Goal: Task Accomplishment & Management: Manage account settings

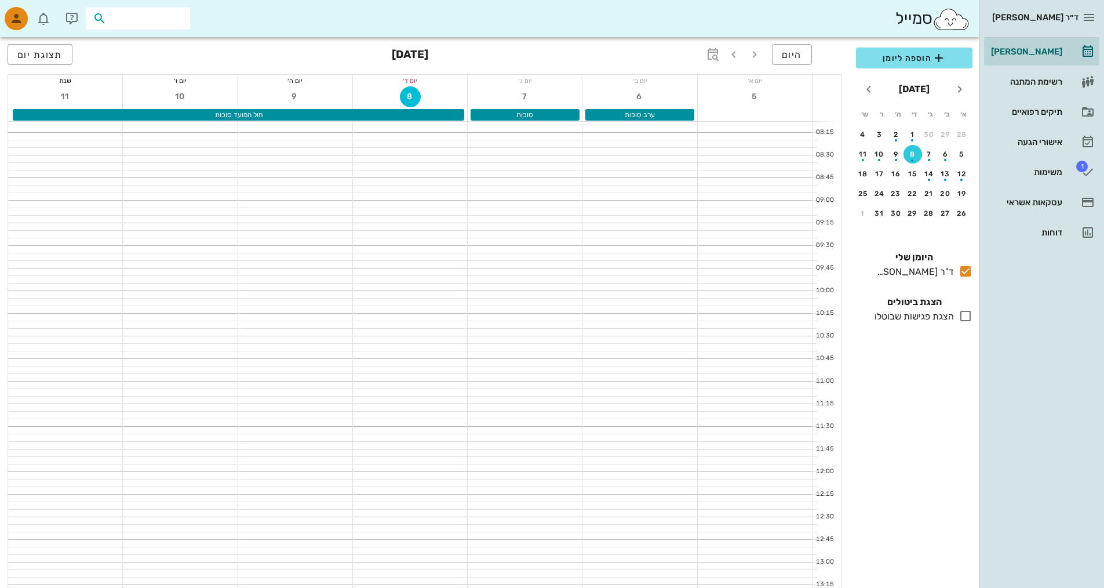
click at [145, 24] on input "text" at bounding box center [146, 18] width 74 height 15
type input "s"
type input "12345"
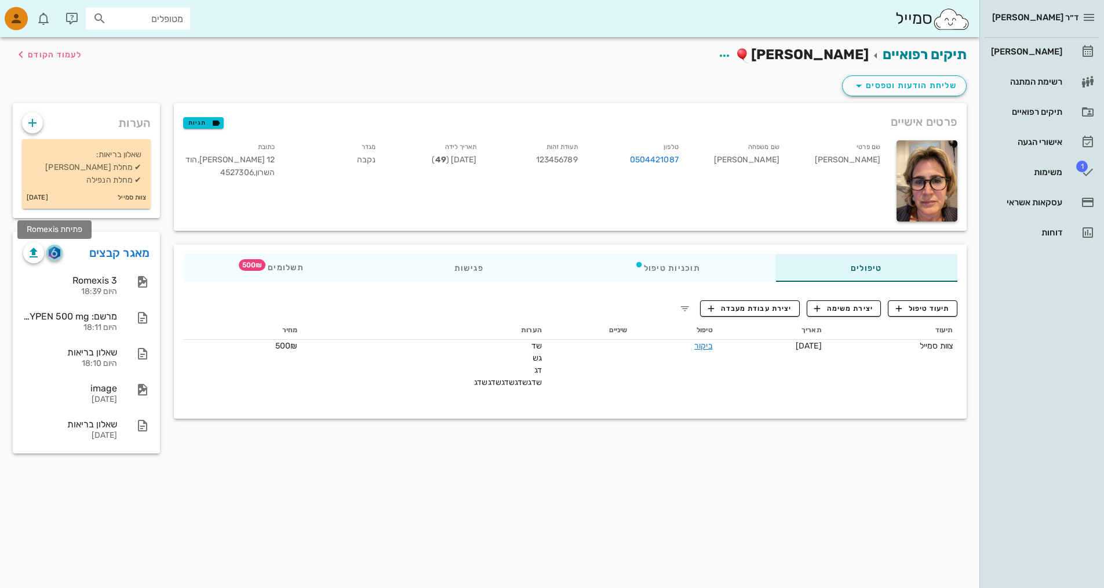
click at [52, 252] on img "button" at bounding box center [54, 252] width 11 height 13
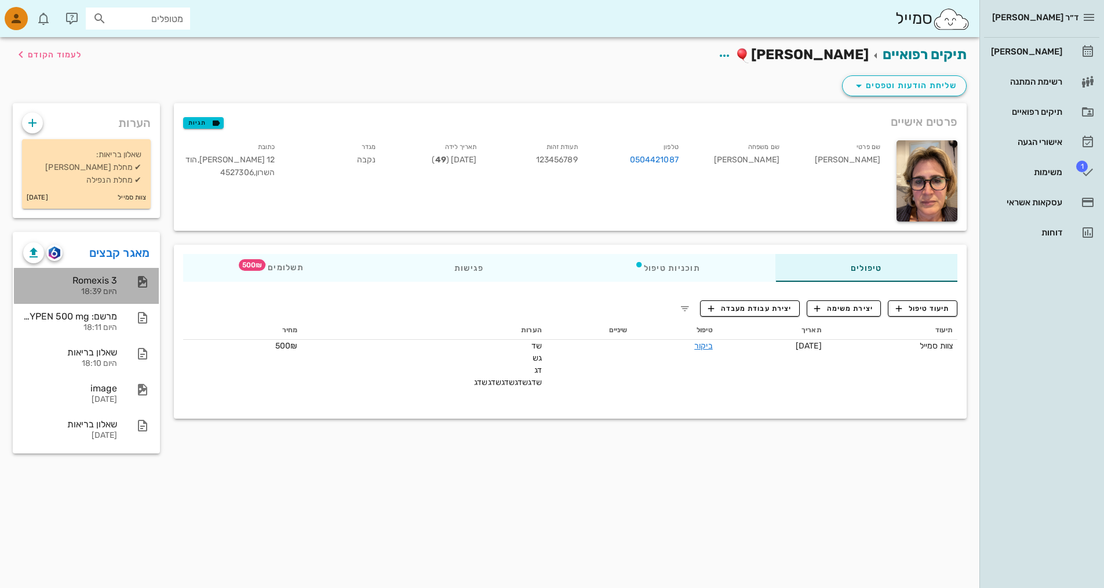
click at [134, 278] on div at bounding box center [137, 282] width 26 height 14
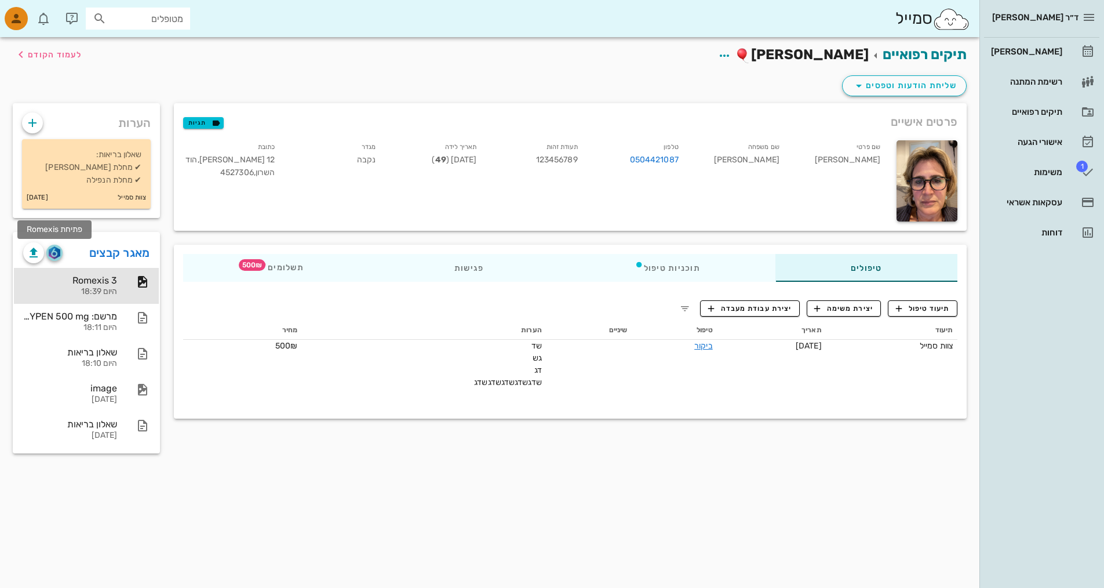
click at [53, 252] on img "button" at bounding box center [54, 252] width 11 height 13
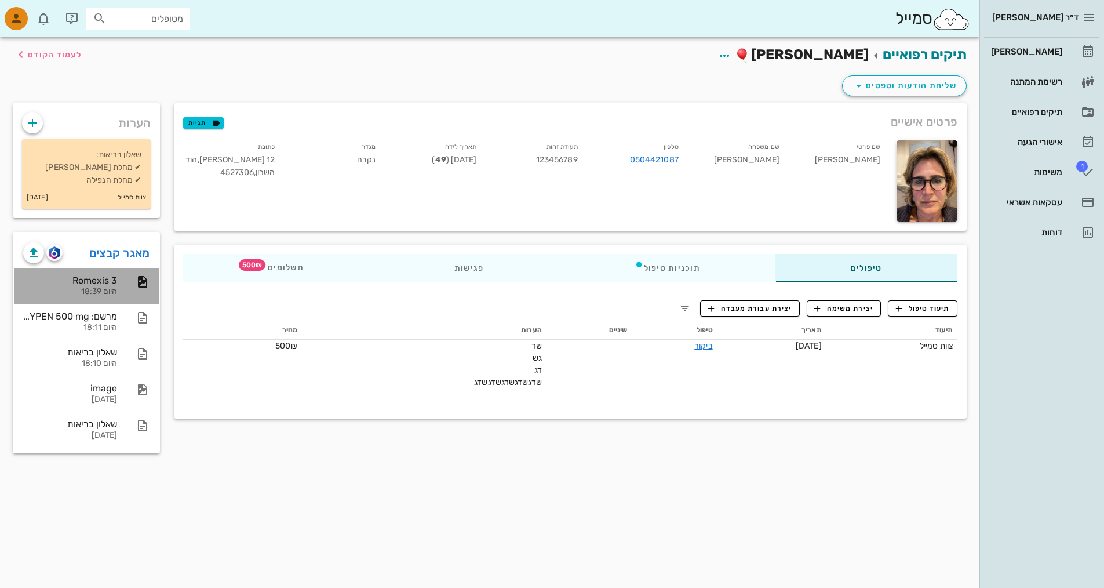
click at [88, 288] on div "היום 18:39" at bounding box center [70, 292] width 94 height 10
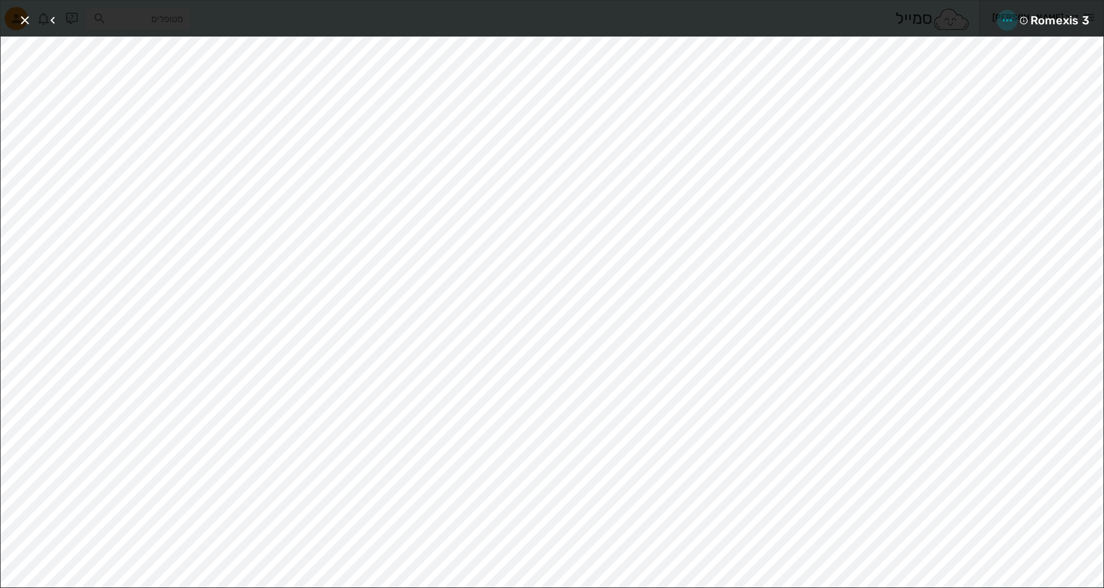
click at [529, 21] on icon "button" at bounding box center [1008, 20] width 14 height 14
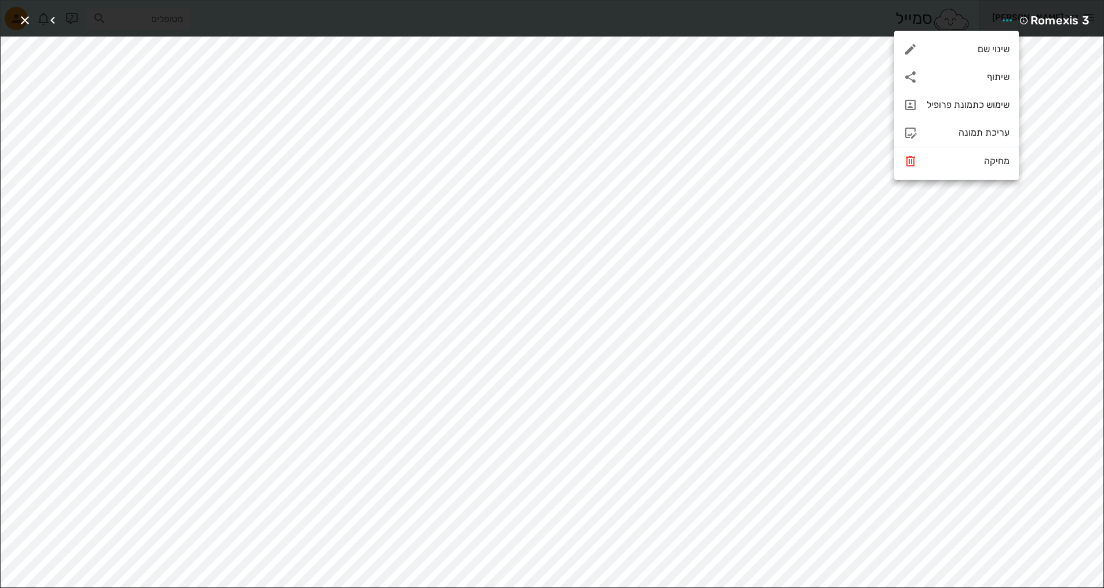
click at [529, 10] on div "Romexis 3" at bounding box center [552, 19] width 1103 height 36
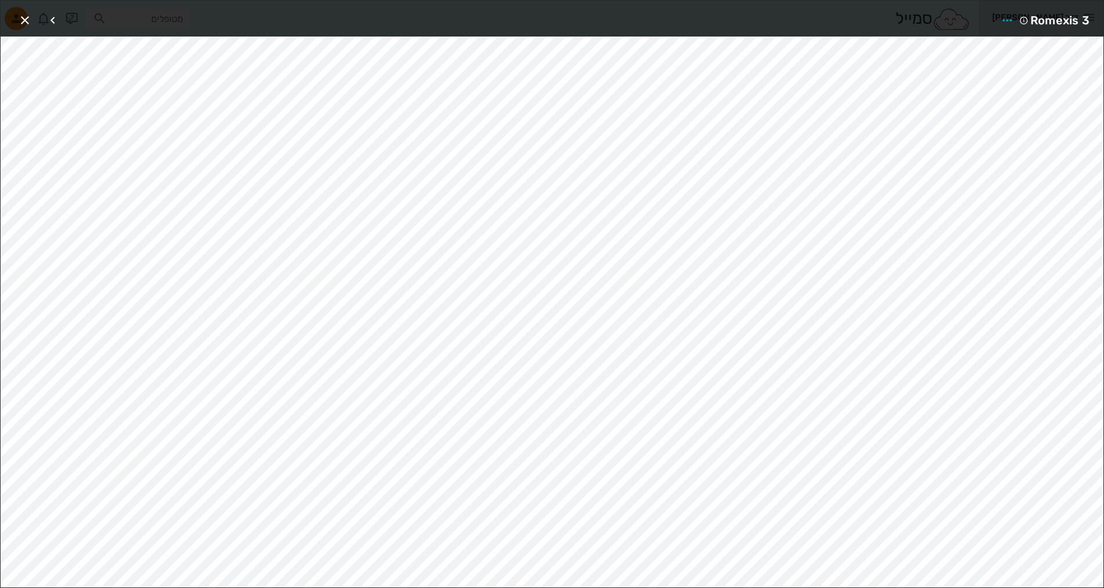
click at [529, 23] on div "Romexis 3" at bounding box center [552, 19] width 1103 height 36
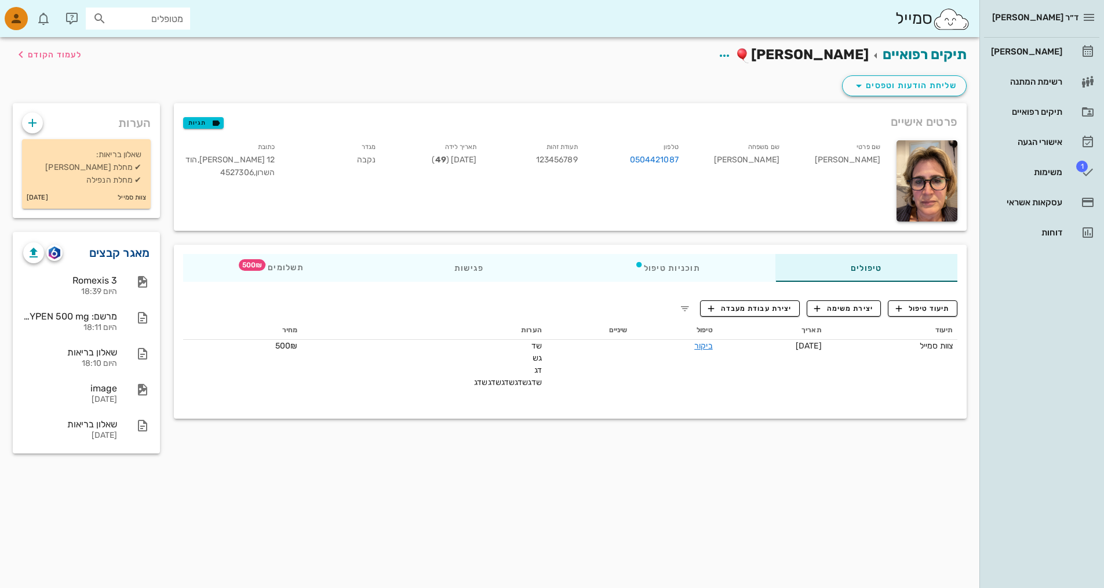
click at [103, 244] on link "מאגר קבצים" at bounding box center [119, 252] width 61 height 19
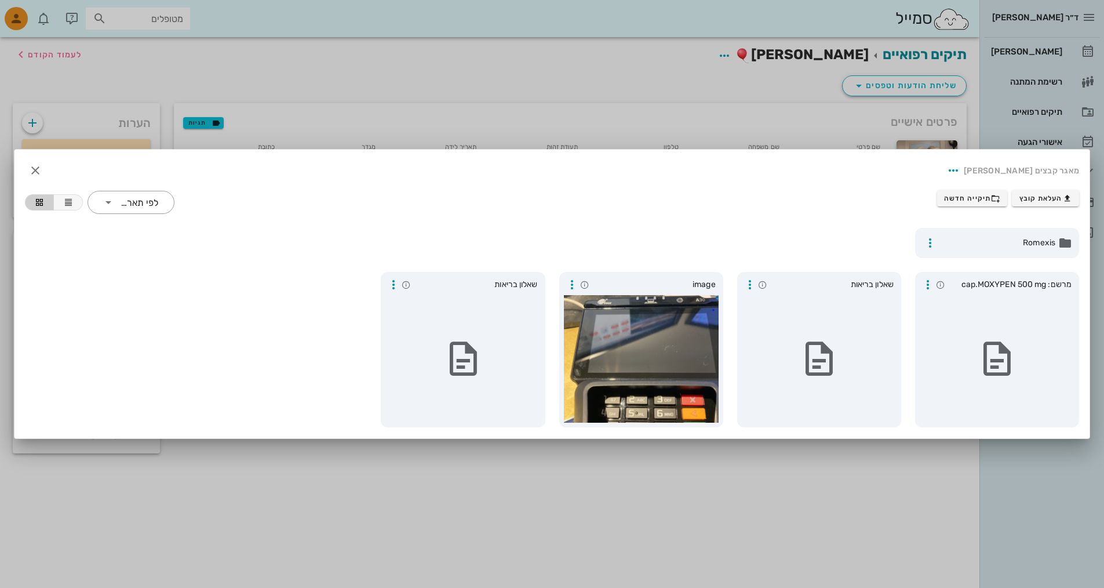
click at [529, 136] on div at bounding box center [552, 294] width 1104 height 588
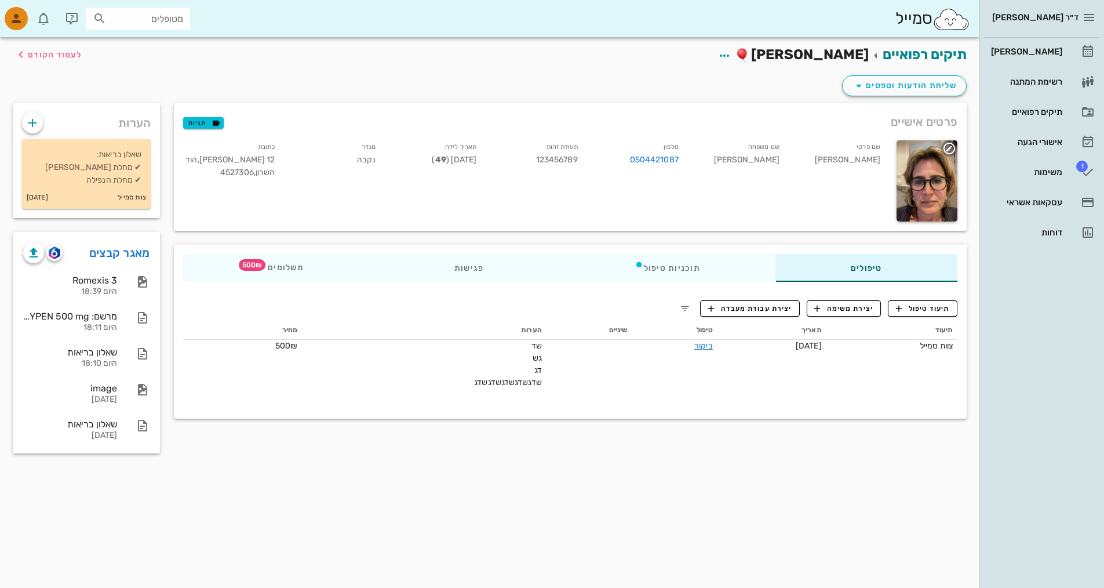
click at [529, 168] on div at bounding box center [927, 180] width 61 height 81
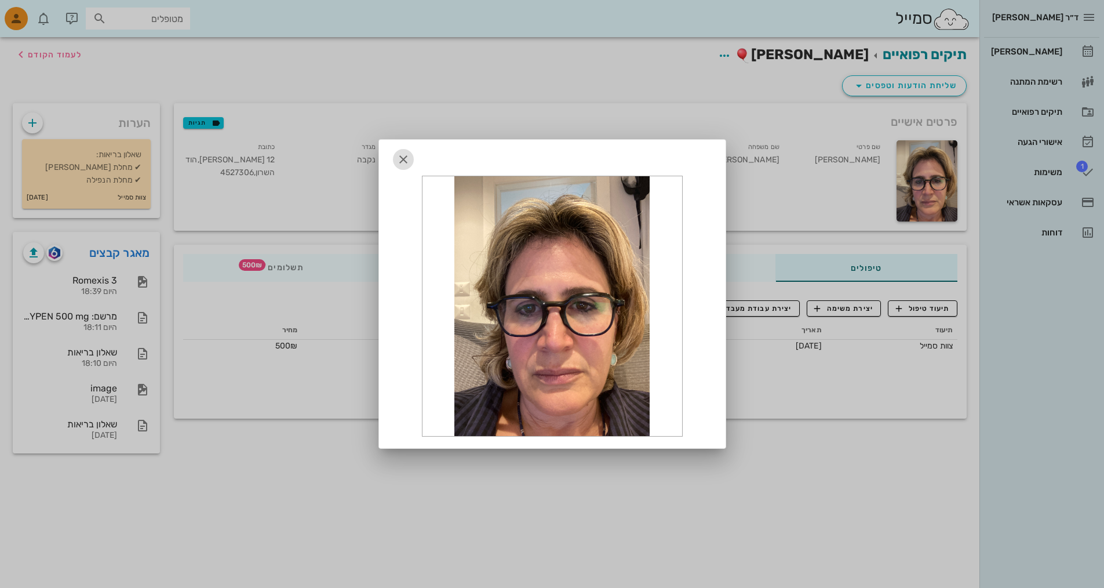
click at [402, 157] on icon "button" at bounding box center [404, 159] width 14 height 14
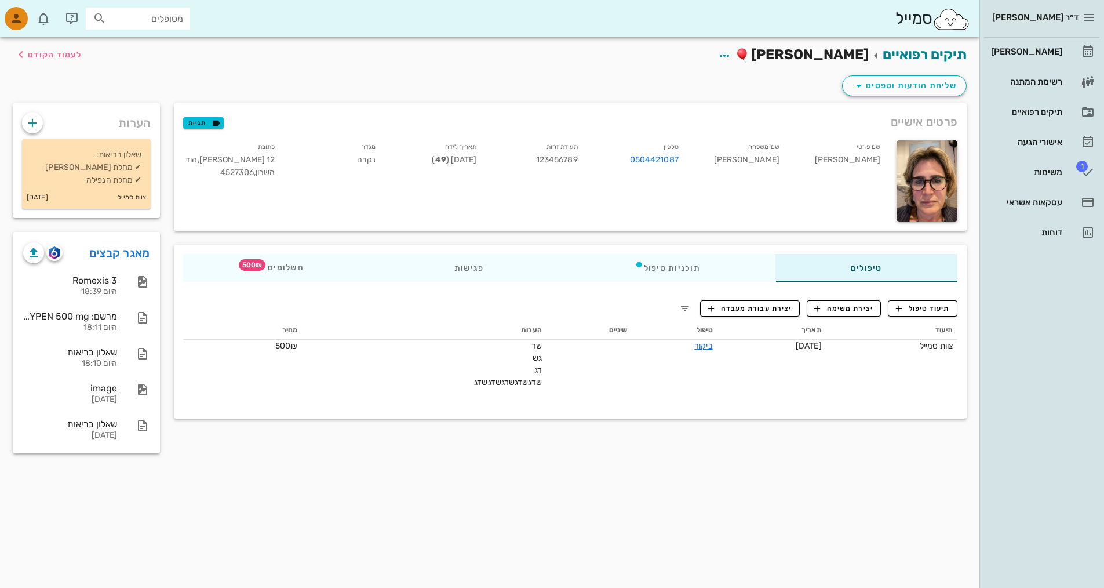
click at [34, 233] on div "מאגר קבצים" at bounding box center [86, 248] width 145 height 30
click at [399, 476] on div "תיקים רפואיים דליה חיים לעמוד הקודם שליחת הודעות וטפסים פרטים אישיים תגיות שם פ…" at bounding box center [490, 312] width 980 height 551
click at [118, 253] on link "מאגר קבצים" at bounding box center [119, 252] width 61 height 19
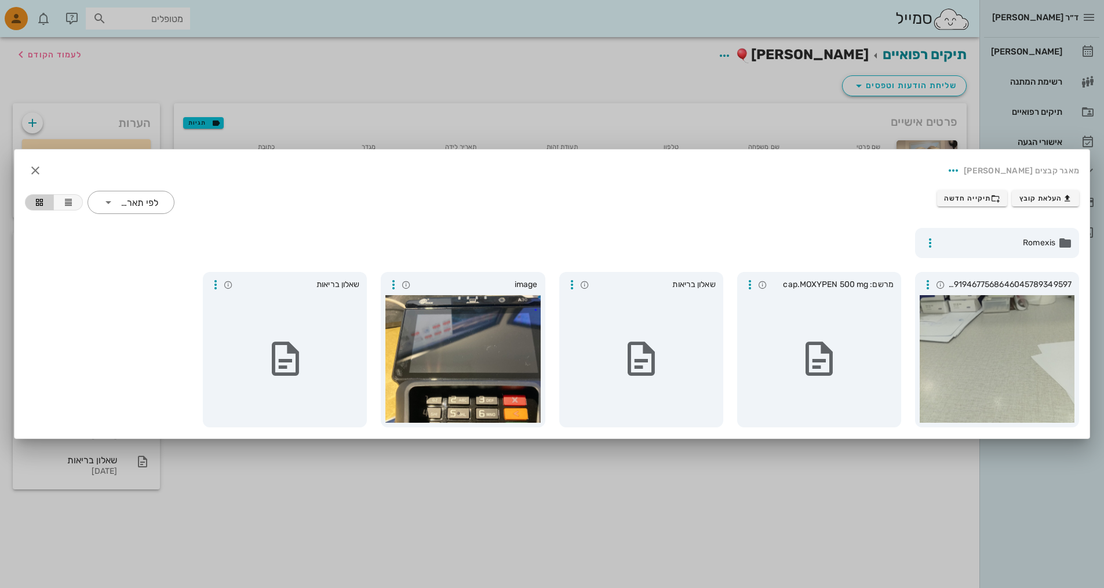
click at [218, 78] on div at bounding box center [552, 294] width 1104 height 588
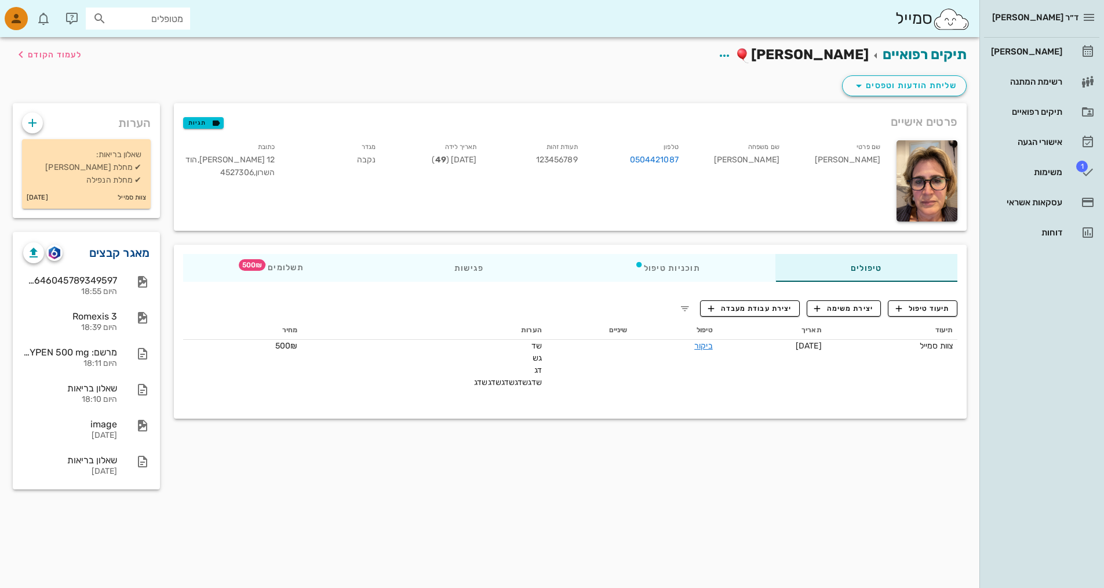
click at [128, 253] on link "מאגר קבצים" at bounding box center [119, 252] width 61 height 19
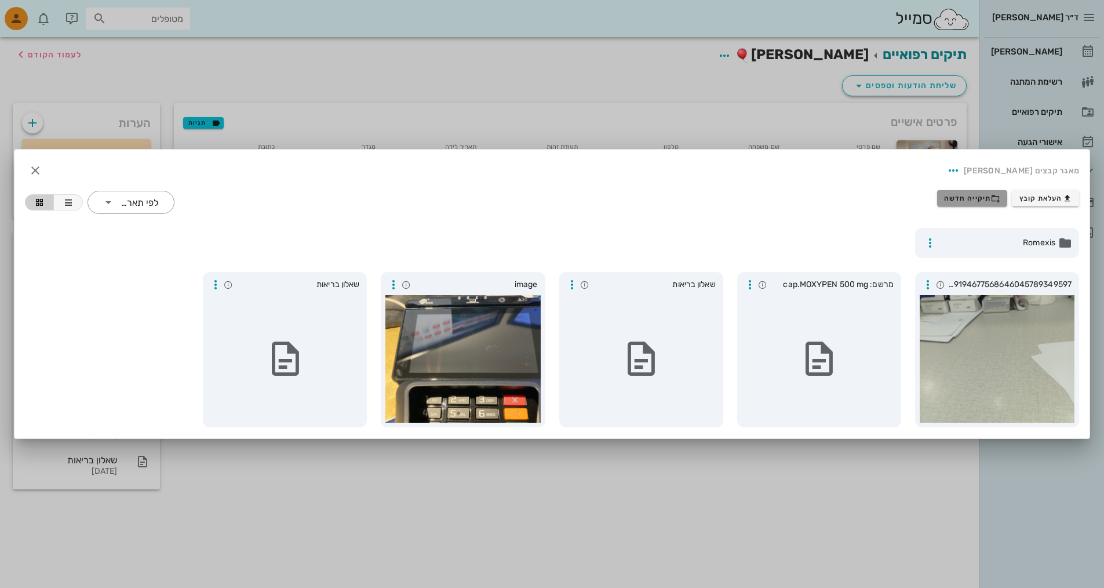
click at [975, 199] on span "תיקייה חדשה" at bounding box center [972, 198] width 56 height 9
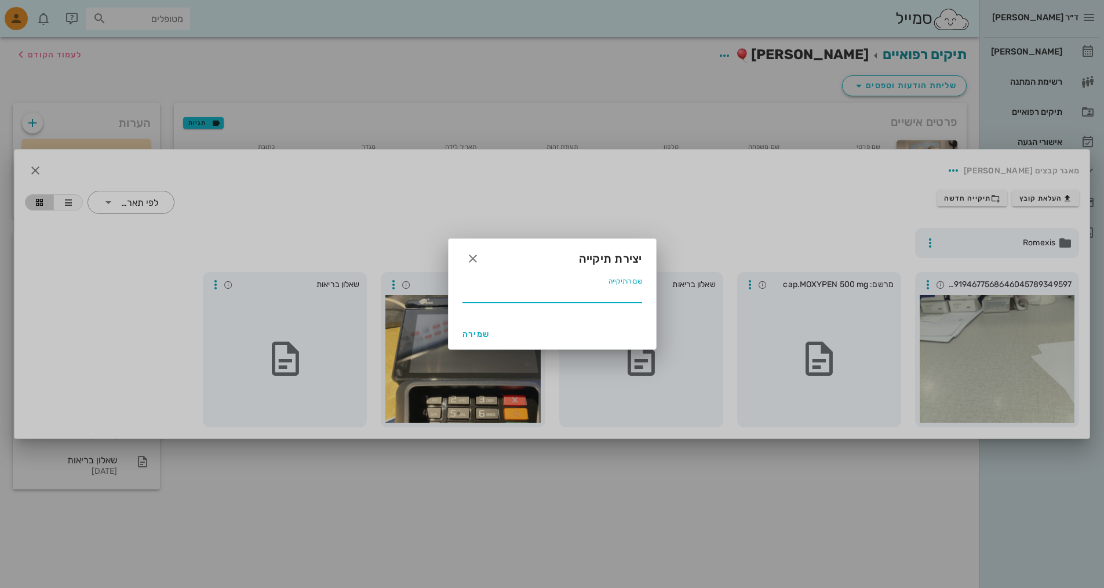
click at [634, 288] on div "שם התיקייה" at bounding box center [553, 293] width 180 height 19
type input "לפני הזרקה [DATE]"
click at [482, 328] on button "שמירה" at bounding box center [476, 333] width 37 height 21
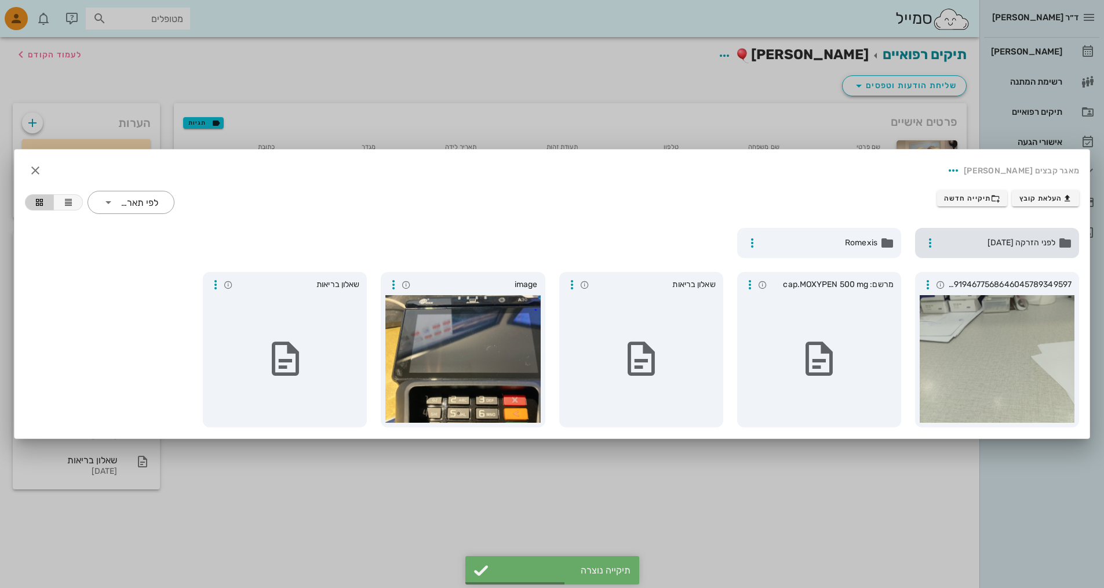
click at [1028, 243] on span "לפני הזרקה [DATE]" at bounding box center [998, 243] width 114 height 13
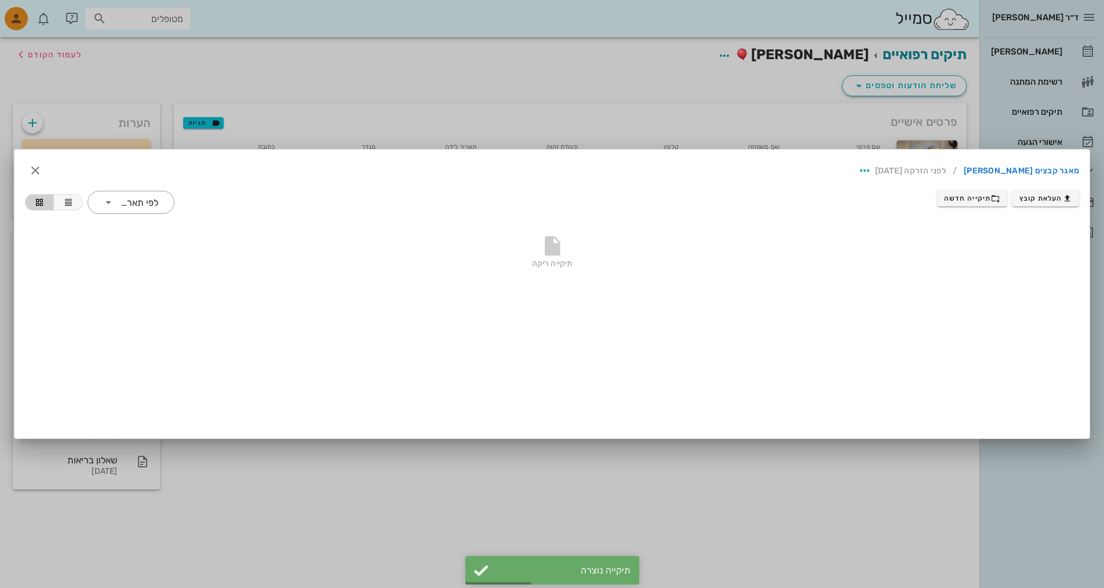
click at [695, 123] on div at bounding box center [552, 294] width 1104 height 588
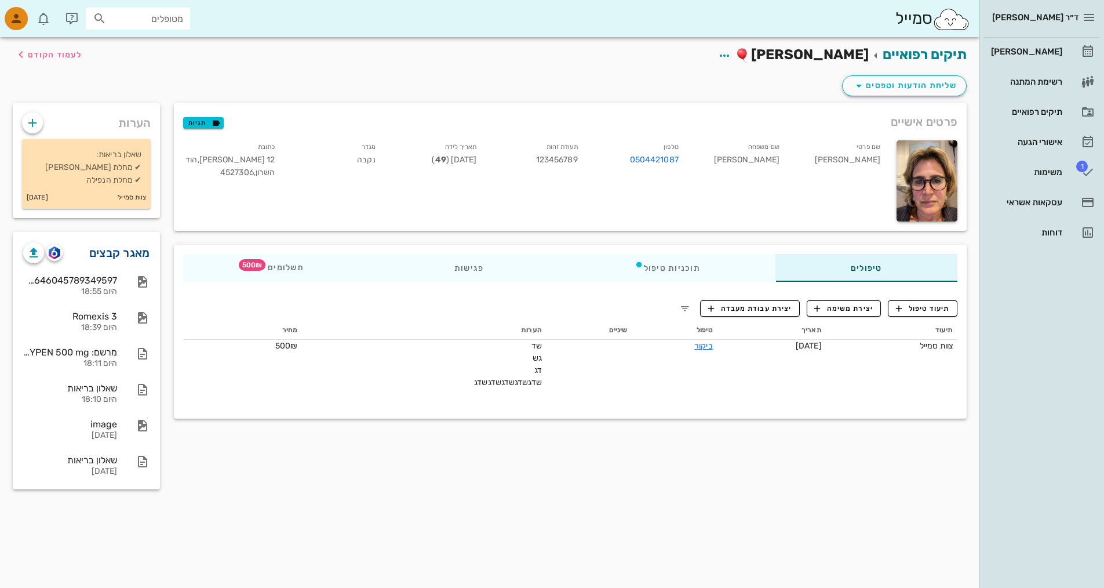
click at [125, 256] on link "מאגר קבצים" at bounding box center [119, 252] width 61 height 19
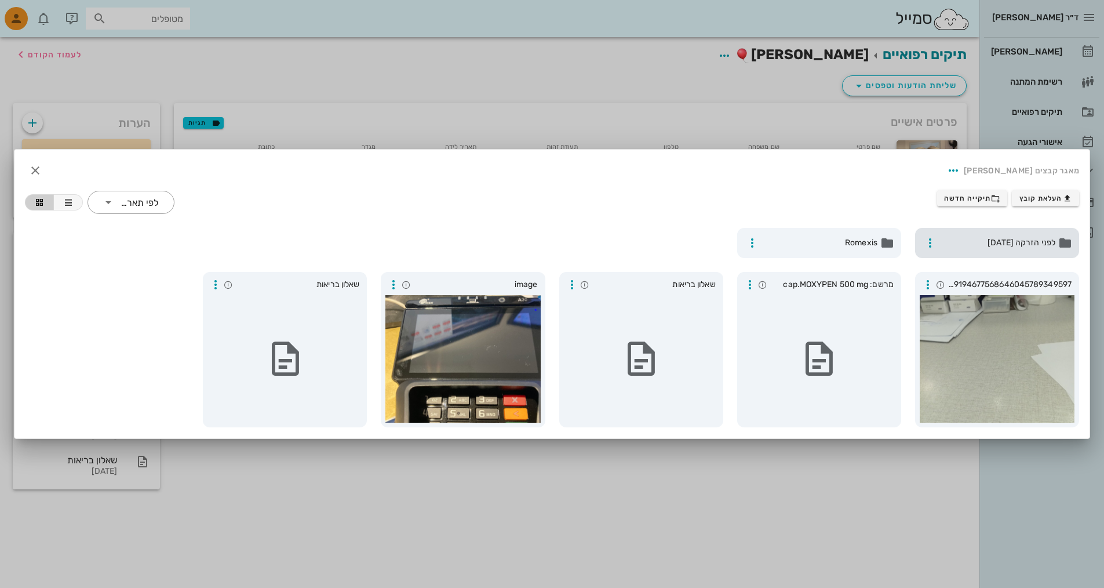
click at [1022, 242] on span "לפני הזרקה [DATE]" at bounding box center [998, 243] width 114 height 13
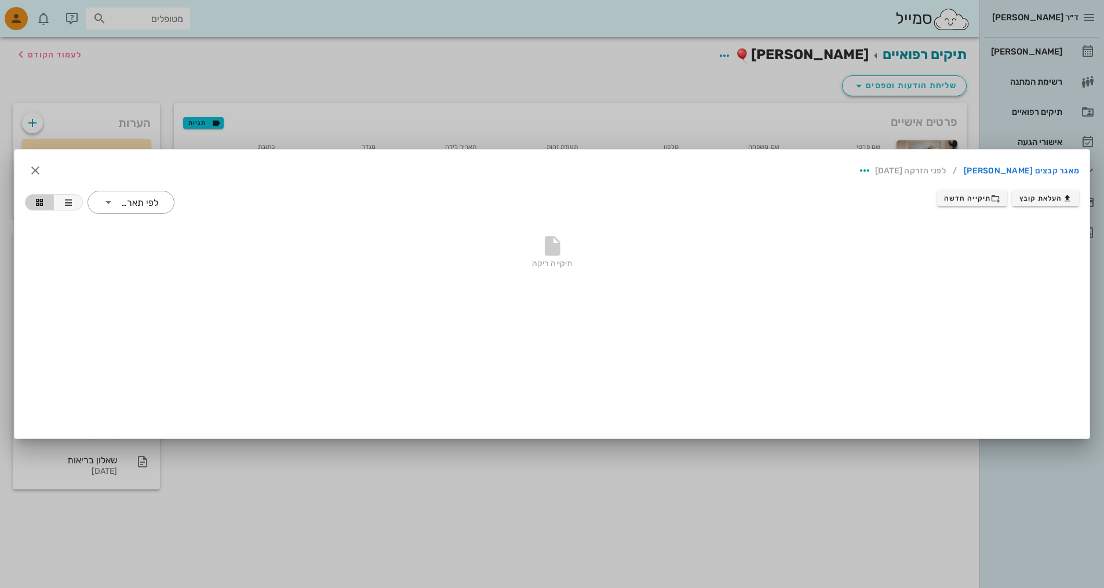
click at [902, 225] on div "תיקייה ריקה" at bounding box center [552, 254] width 1054 height 81
click at [1021, 169] on link "מאגר קבצים [PERSON_NAME]" at bounding box center [1021, 171] width 115 height 19
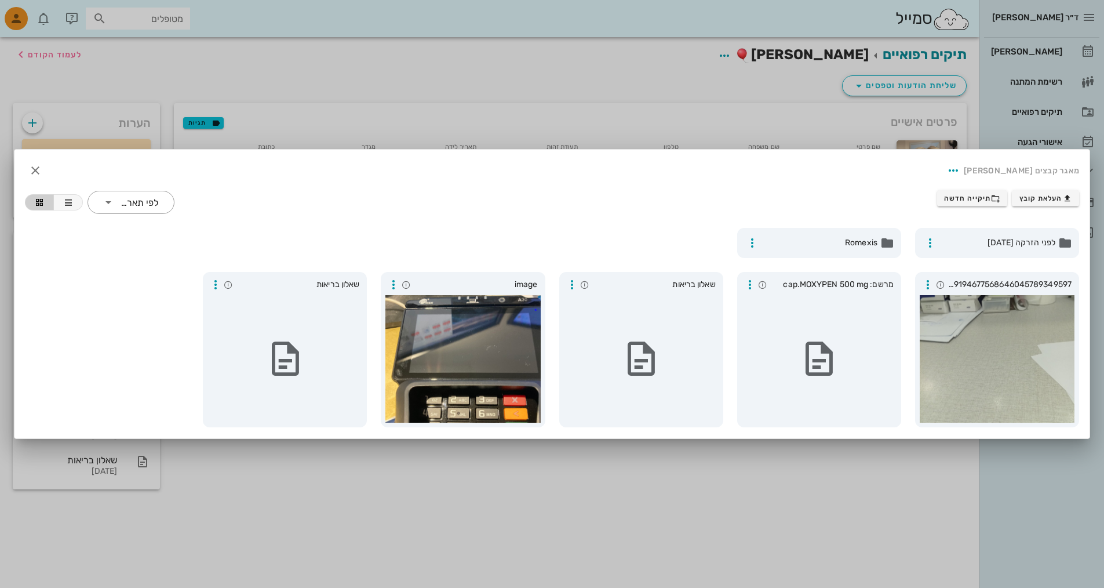
click at [974, 127] on div at bounding box center [552, 294] width 1104 height 588
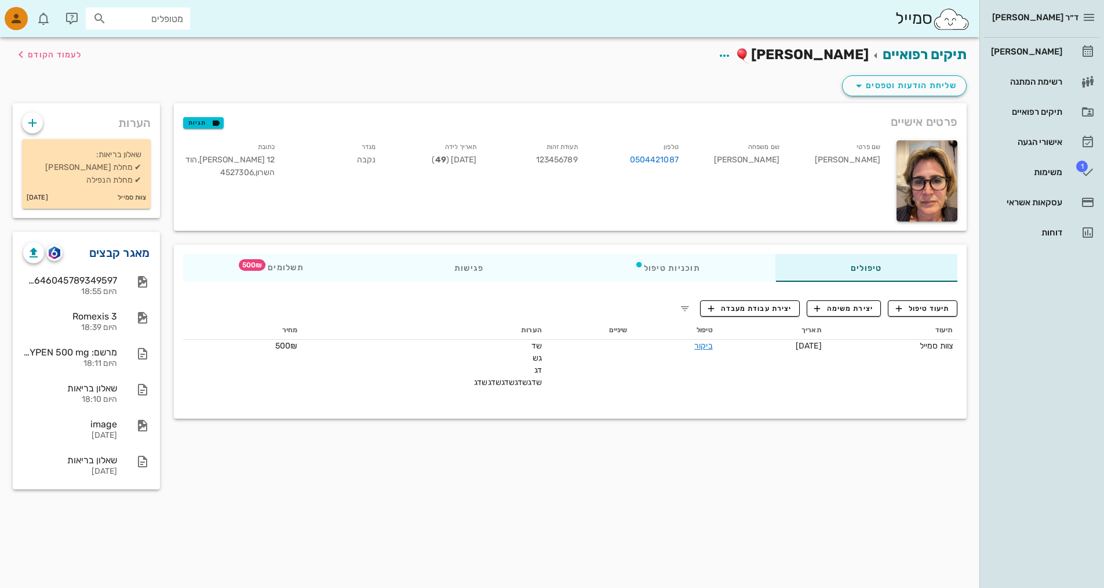
click at [134, 255] on link "מאגר קבצים" at bounding box center [119, 252] width 61 height 19
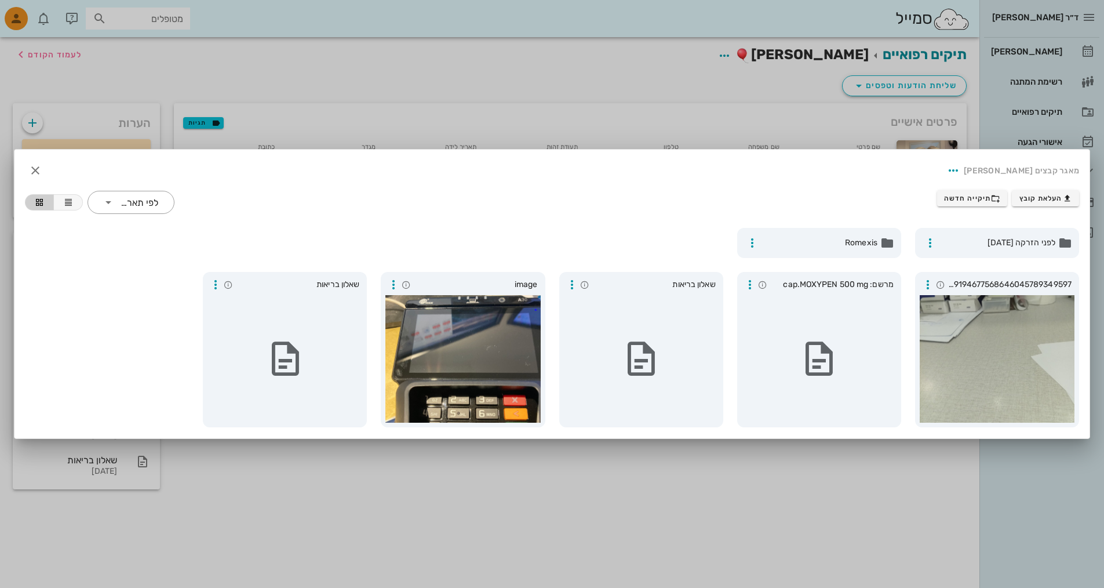
click at [955, 124] on div at bounding box center [552, 294] width 1104 height 588
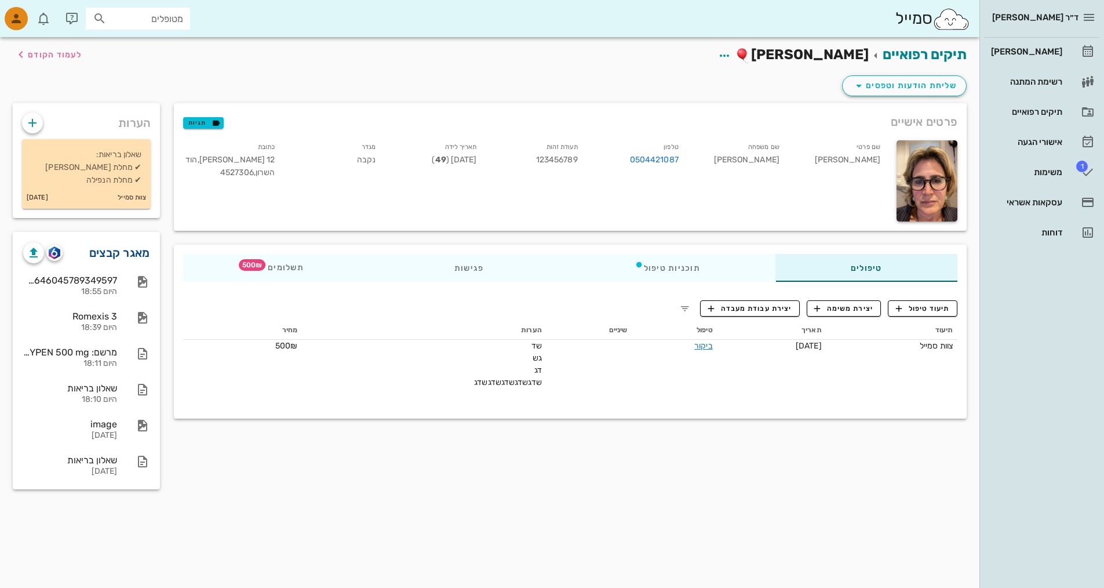
click at [134, 248] on link "מאגר קבצים" at bounding box center [119, 252] width 61 height 19
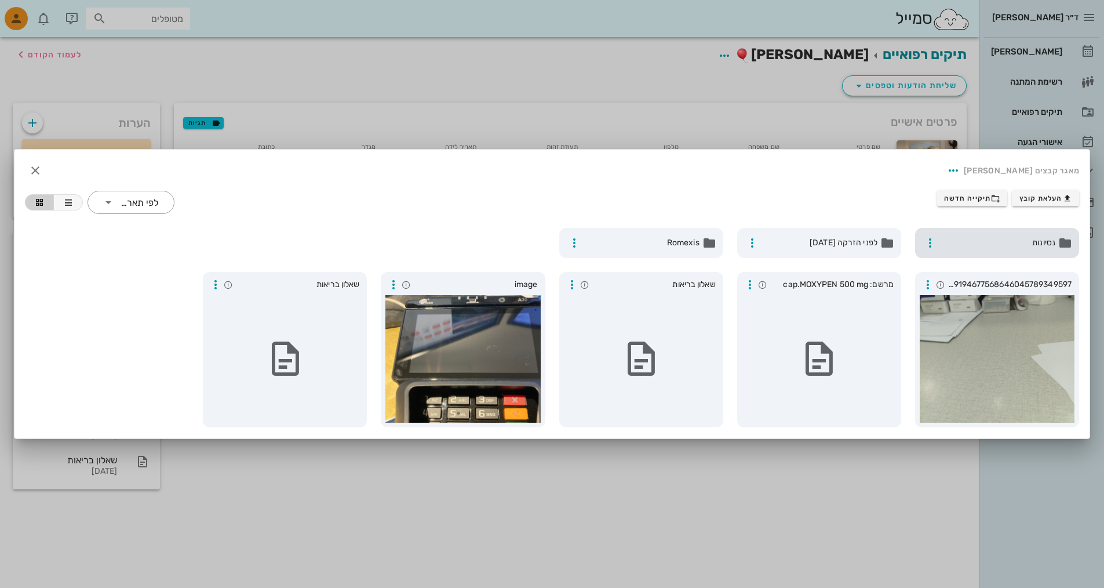
click at [994, 234] on div "נסיונות" at bounding box center [997, 243] width 164 height 30
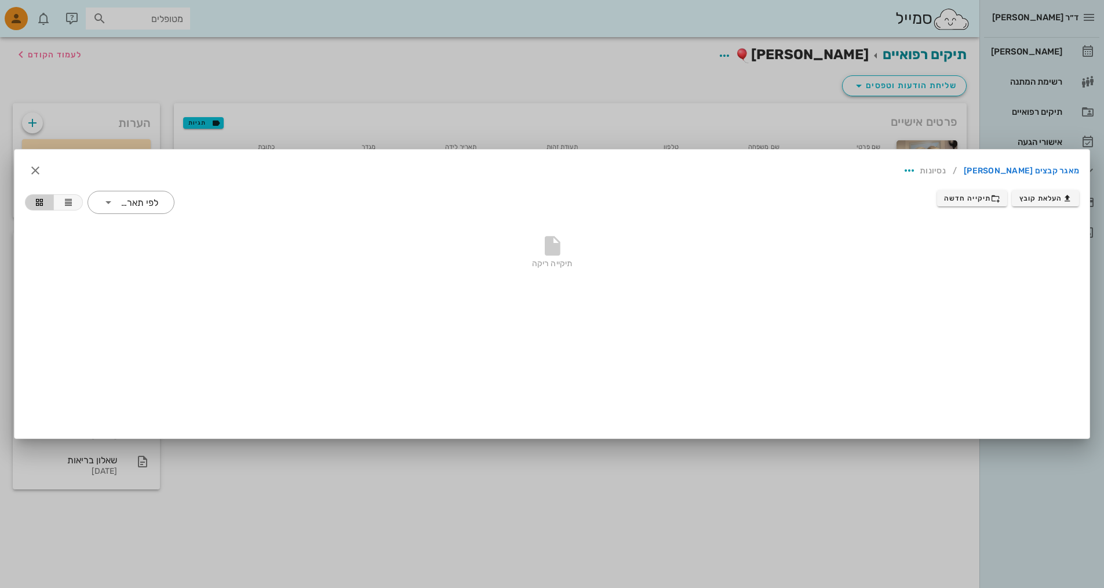
click at [774, 115] on div at bounding box center [552, 294] width 1104 height 588
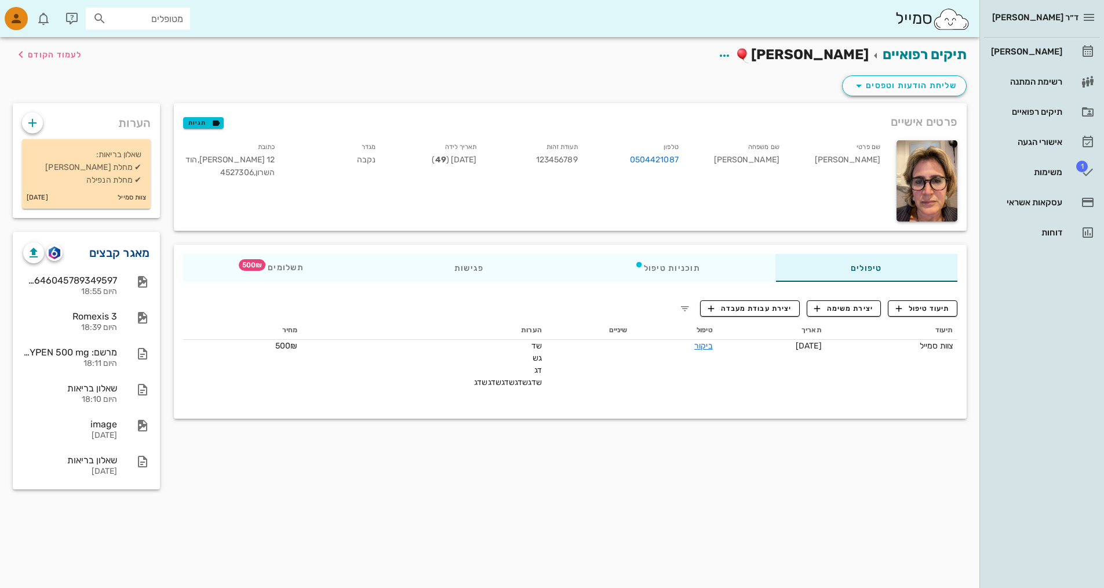
click at [109, 258] on link "מאגר קבצים" at bounding box center [119, 252] width 61 height 19
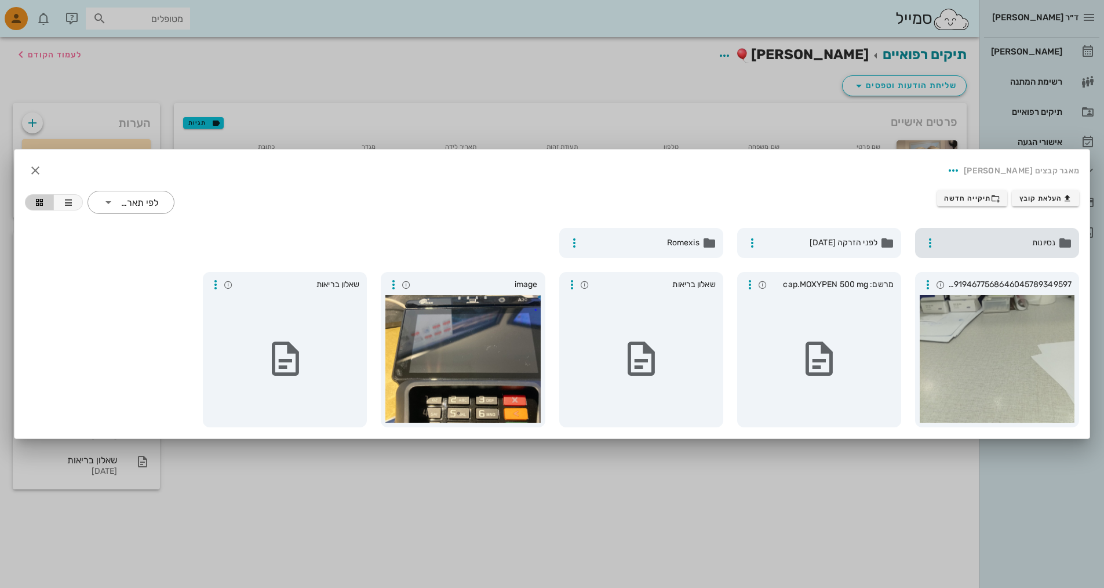
click at [983, 248] on span "נסיונות" at bounding box center [998, 243] width 114 height 13
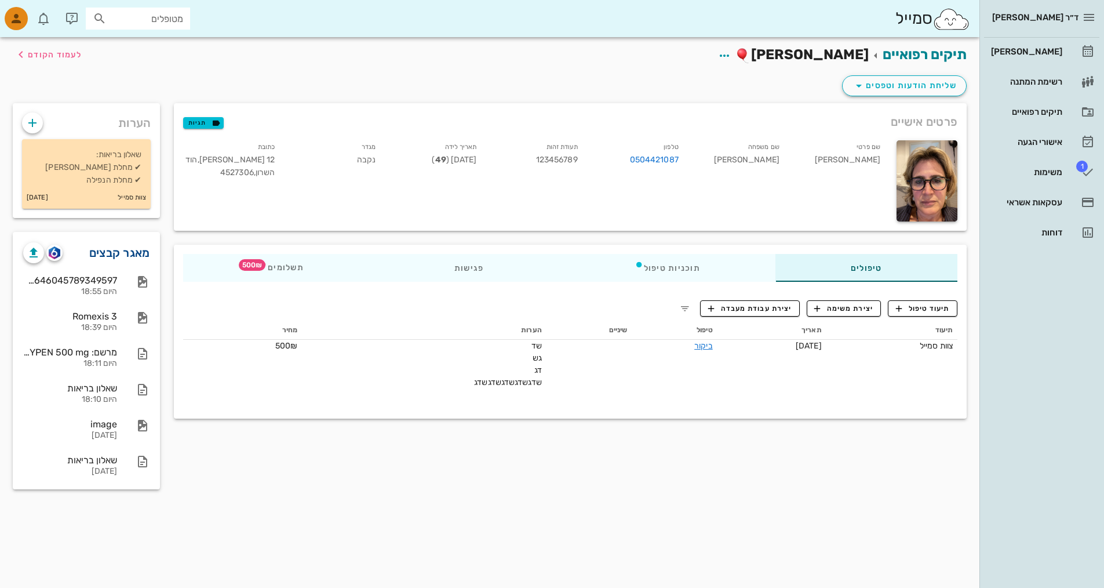
click at [118, 248] on link "מאגר קבצים" at bounding box center [119, 252] width 61 height 19
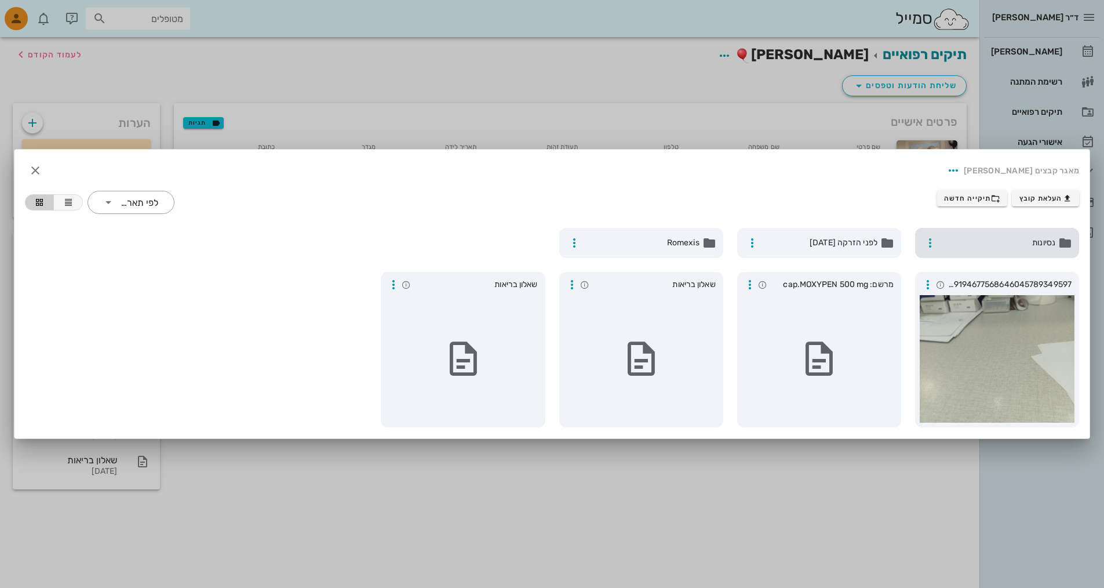
click at [1009, 238] on span "נסיונות" at bounding box center [998, 243] width 114 height 13
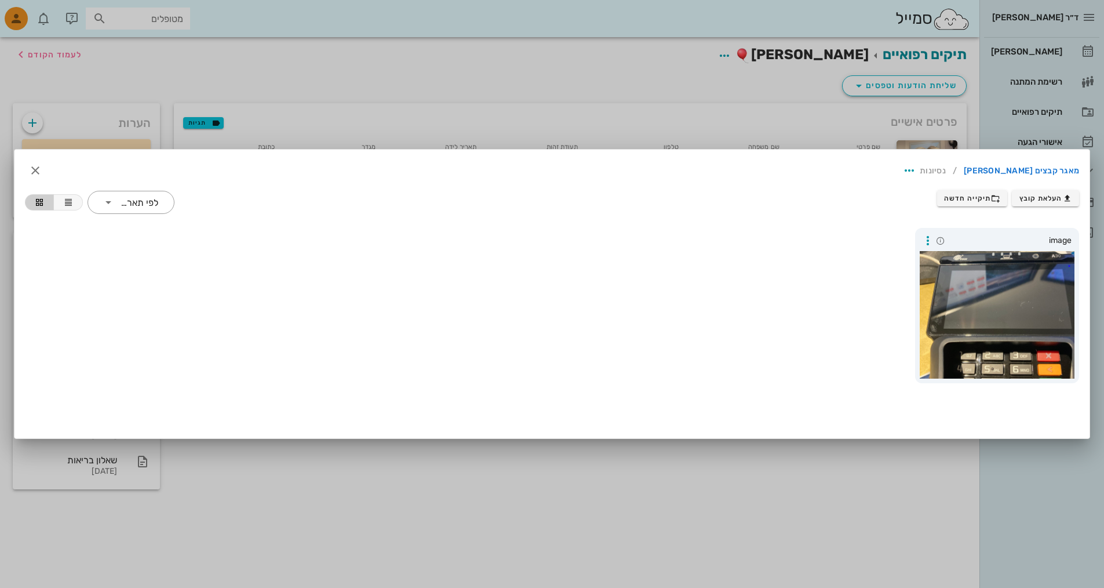
click at [908, 111] on div at bounding box center [552, 294] width 1104 height 588
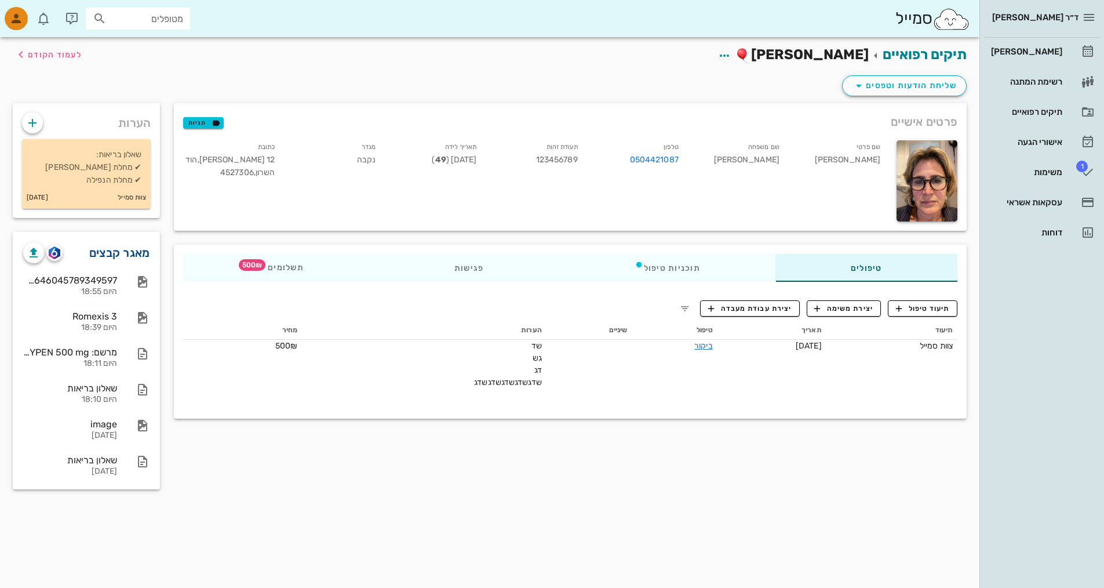
click at [108, 252] on link "מאגר קבצים" at bounding box center [119, 252] width 61 height 19
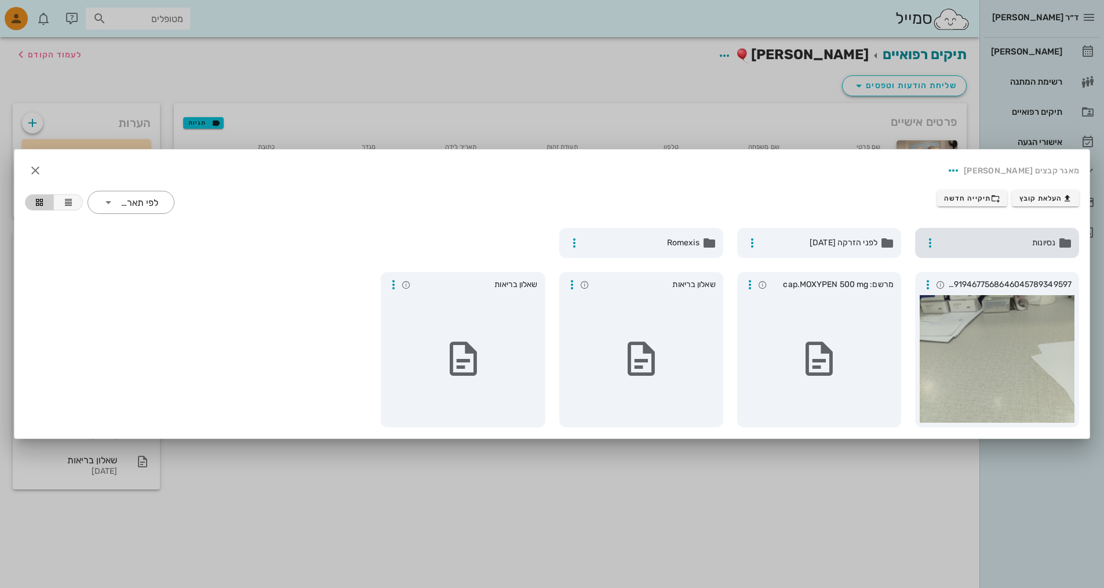
click at [1010, 243] on span "נסיונות" at bounding box center [998, 243] width 114 height 13
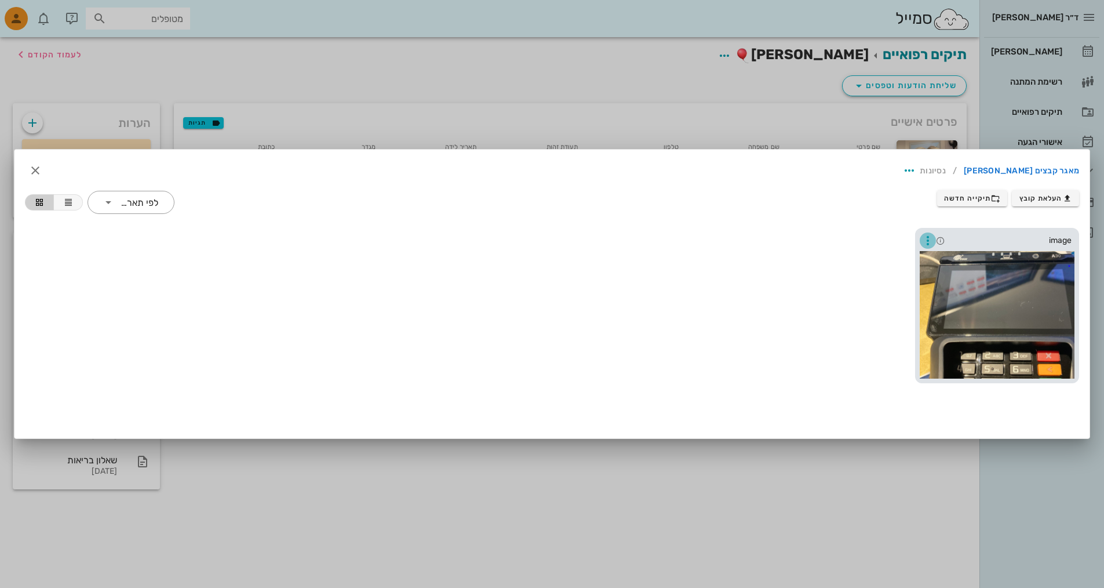
click at [926, 242] on icon "button" at bounding box center [928, 241] width 14 height 14
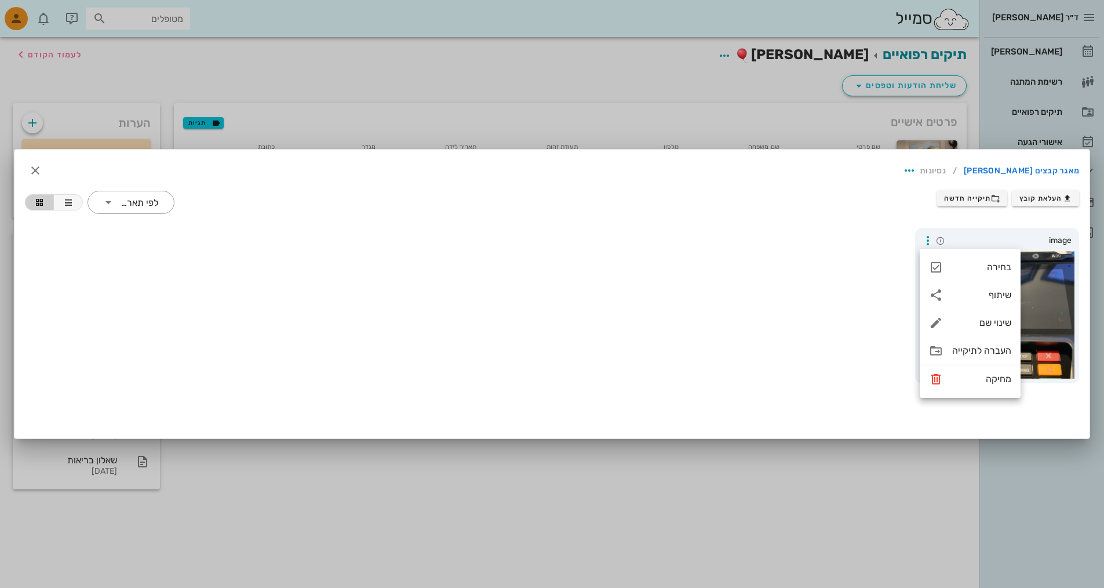
click at [870, 249] on div "image" at bounding box center [552, 305] width 1068 height 169
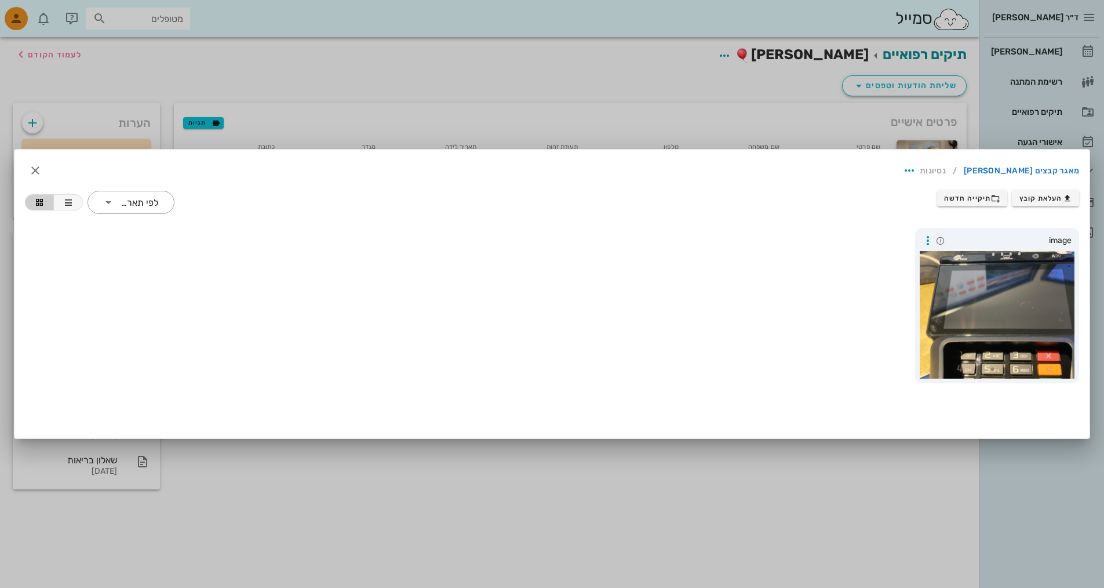
click at [871, 143] on div at bounding box center [552, 294] width 1104 height 588
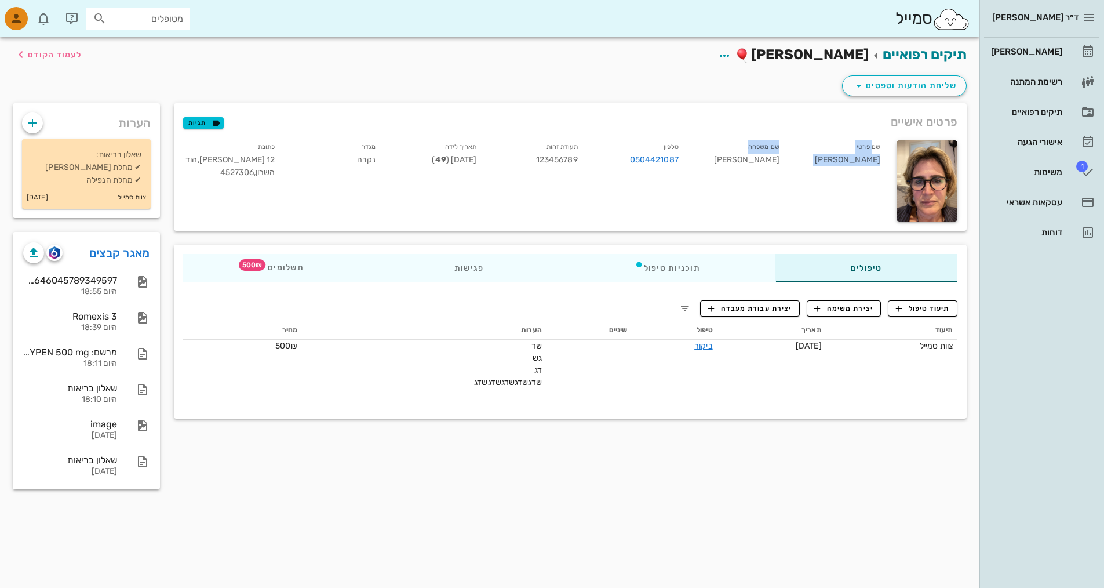
drag, startPoint x: 871, startPoint y: 145, endPoint x: 697, endPoint y: 145, distance: 174.5
click at [697, 145] on div "שם פרטי [PERSON_NAME] שם משפחה [PERSON_NAME] 0504421087 תעודת זהות 123456789 תא…" at bounding box center [533, 161] width 714 height 57
click at [697, 145] on div "שם משפחה [PERSON_NAME]" at bounding box center [738, 162] width 101 height 48
click at [91, 398] on div "היום 18:10" at bounding box center [70, 400] width 94 height 10
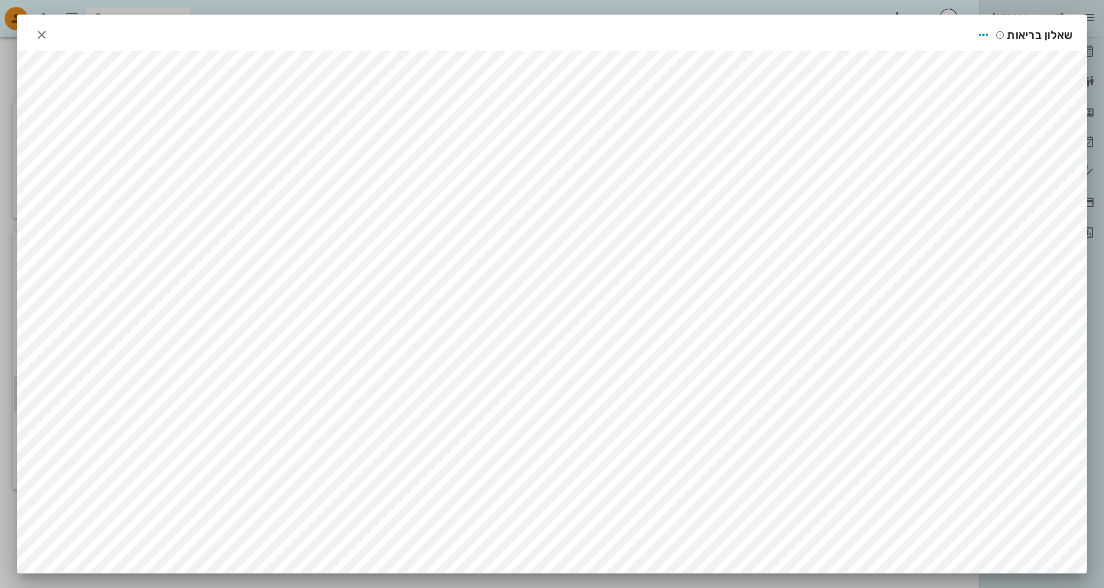
click at [705, 6] on div at bounding box center [552, 294] width 1104 height 588
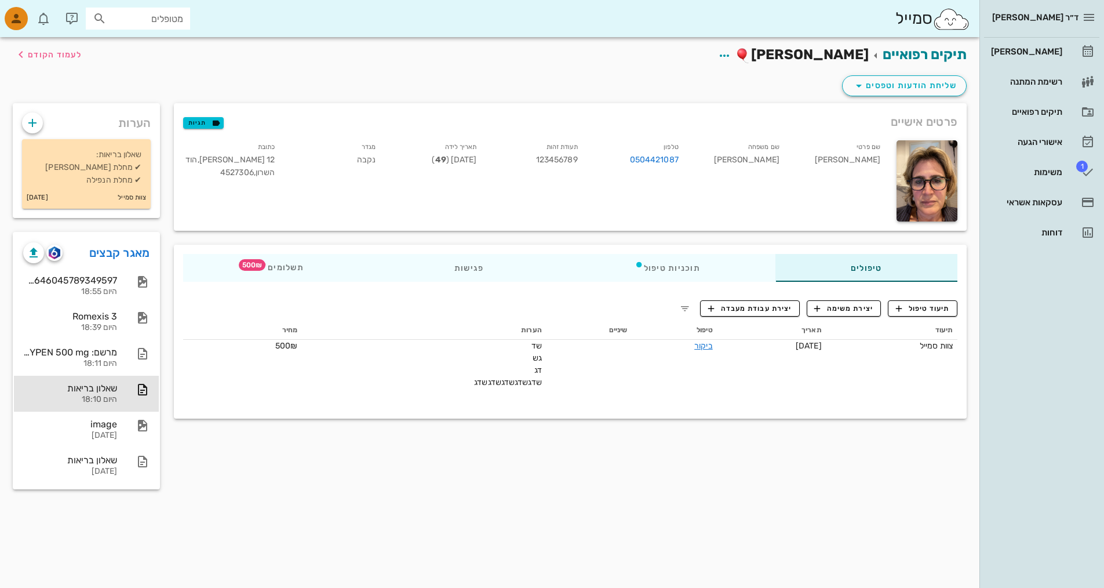
click at [176, 390] on div "תיעוד טיפול יצירת משימה יצירת עבודת מעבדה תיעוד תאריך טיפול שיניים הערות מחיר צ…" at bounding box center [570, 351] width 793 height 121
click at [166, 384] on div "מאגר קבצים 17599389194677568646045789349597 היום 18:55 Romexis 3 היום 18:39 מרש…" at bounding box center [86, 360] width 161 height 271
click at [161, 360] on div "מאגר קבצים 17599389194677568646045789349597 היום 18:55 Romexis 3 היום 18:39 מרש…" at bounding box center [86, 360] width 161 height 271
click at [74, 25] on icon "button" at bounding box center [72, 19] width 14 height 14
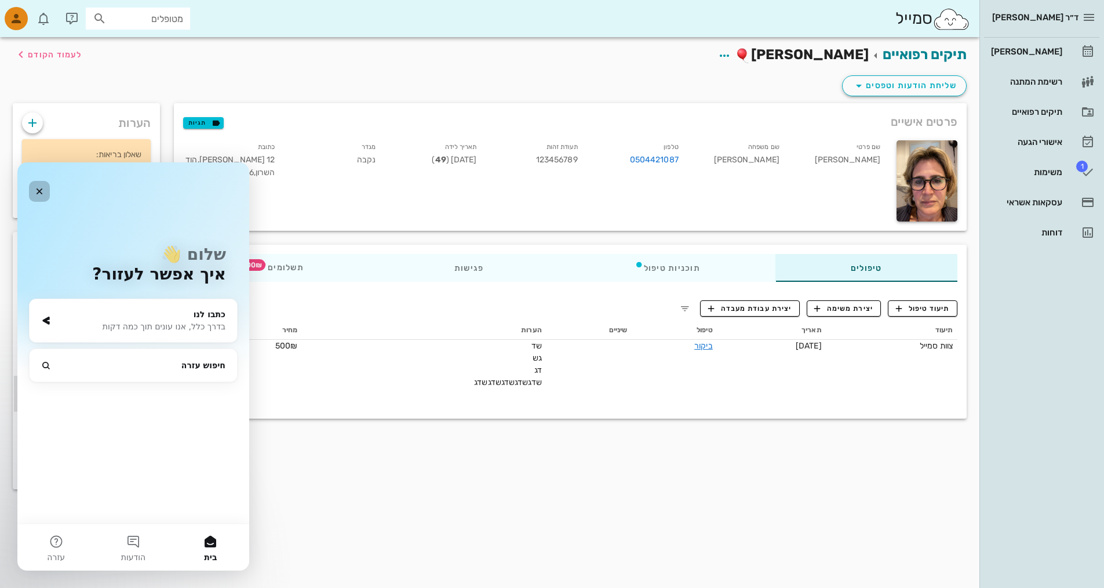
click at [35, 189] on icon "סגור" at bounding box center [39, 191] width 9 height 9
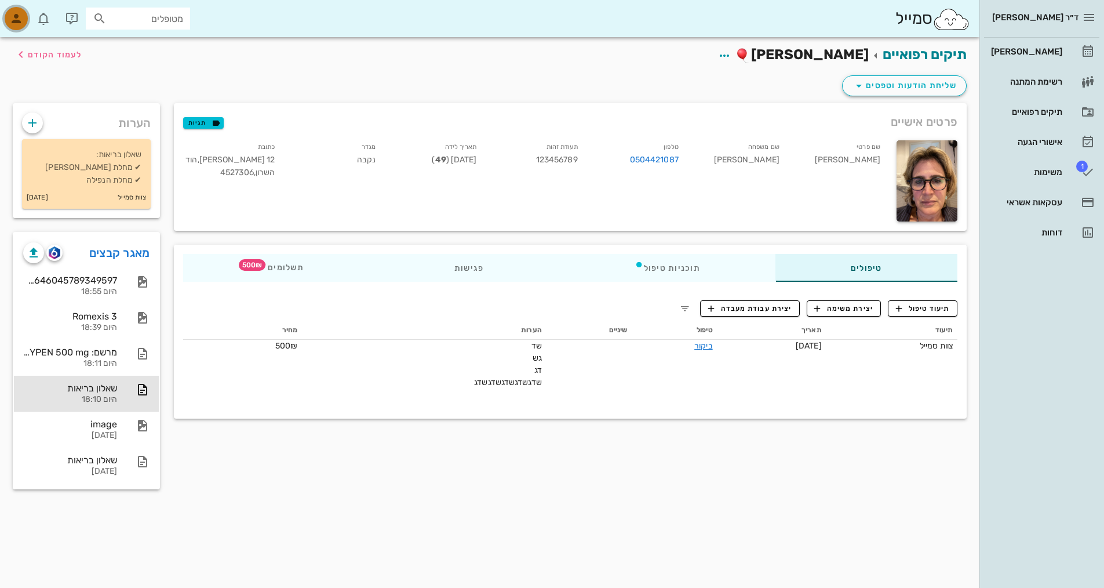
click at [17, 19] on icon "button" at bounding box center [16, 19] width 14 height 14
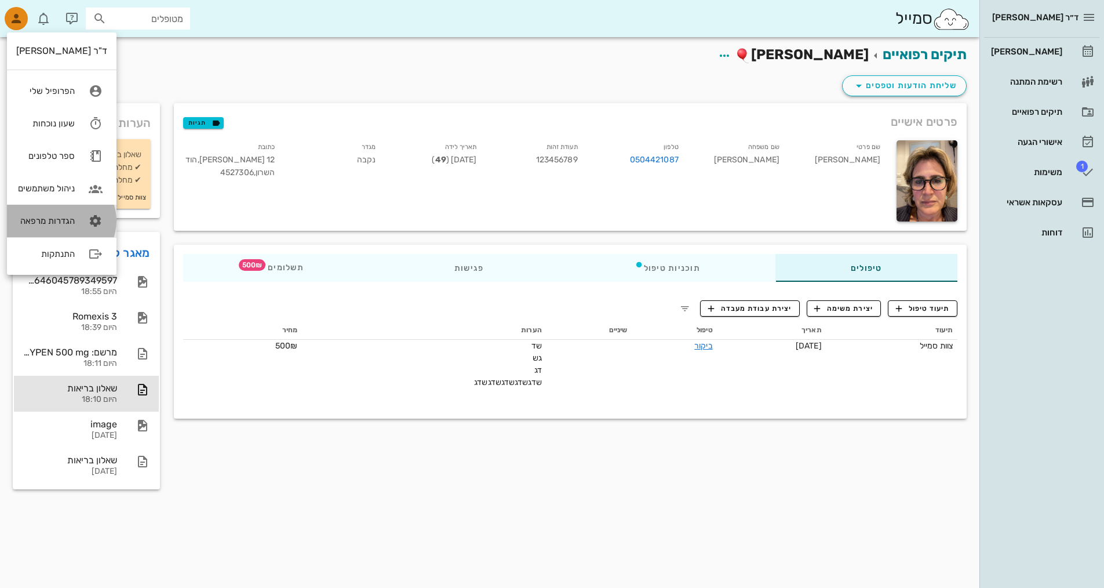
click at [71, 213] on link "הגדרות מרפאה" at bounding box center [62, 221] width 110 height 32
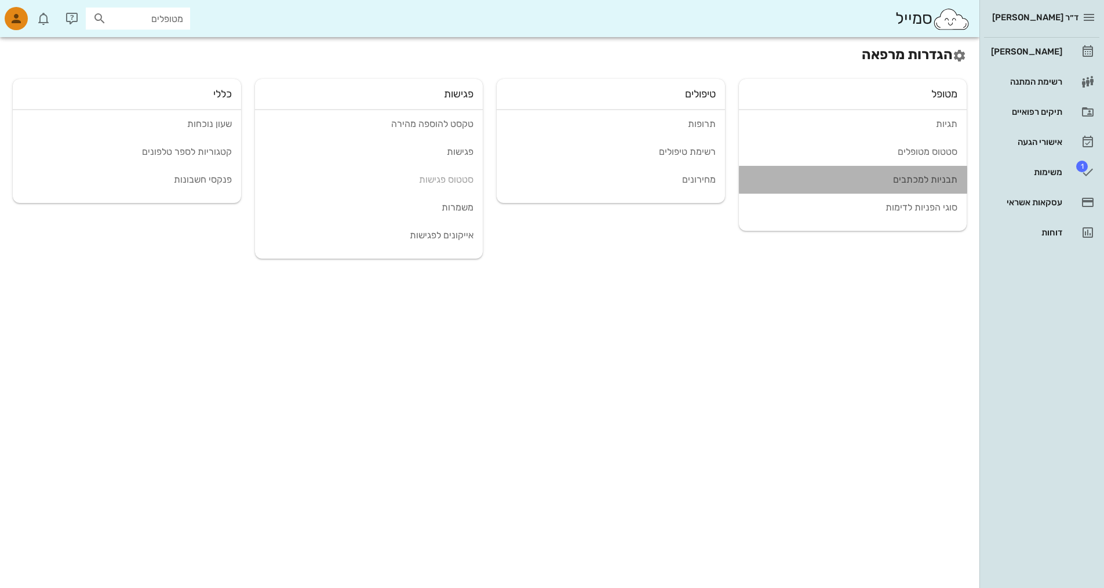
click at [947, 183] on div "תבניות למכתבים" at bounding box center [853, 179] width 210 height 11
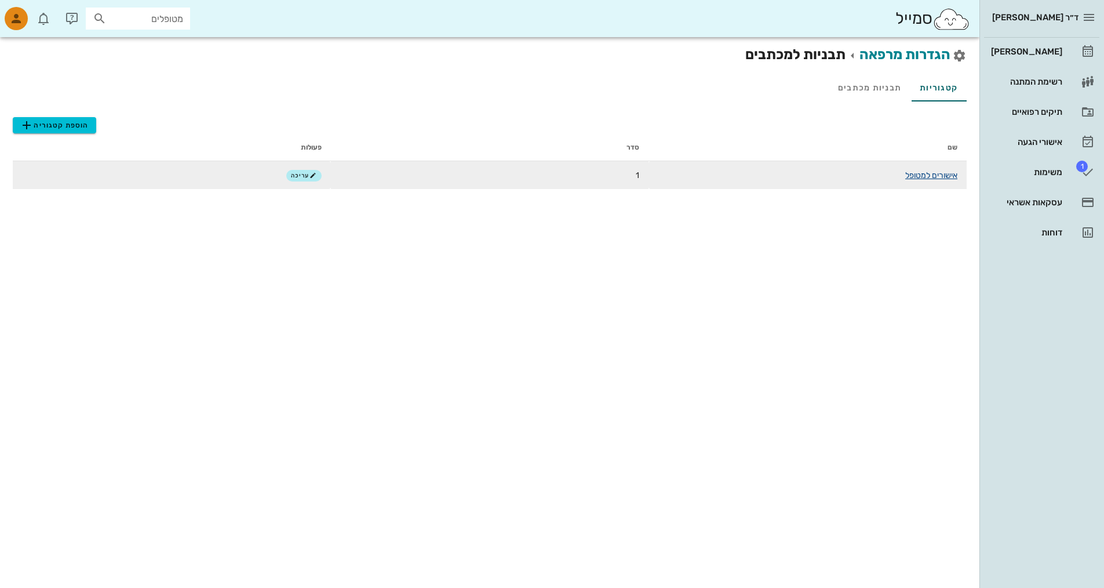
click at [940, 172] on link "אישורים למטופל" at bounding box center [931, 175] width 52 height 10
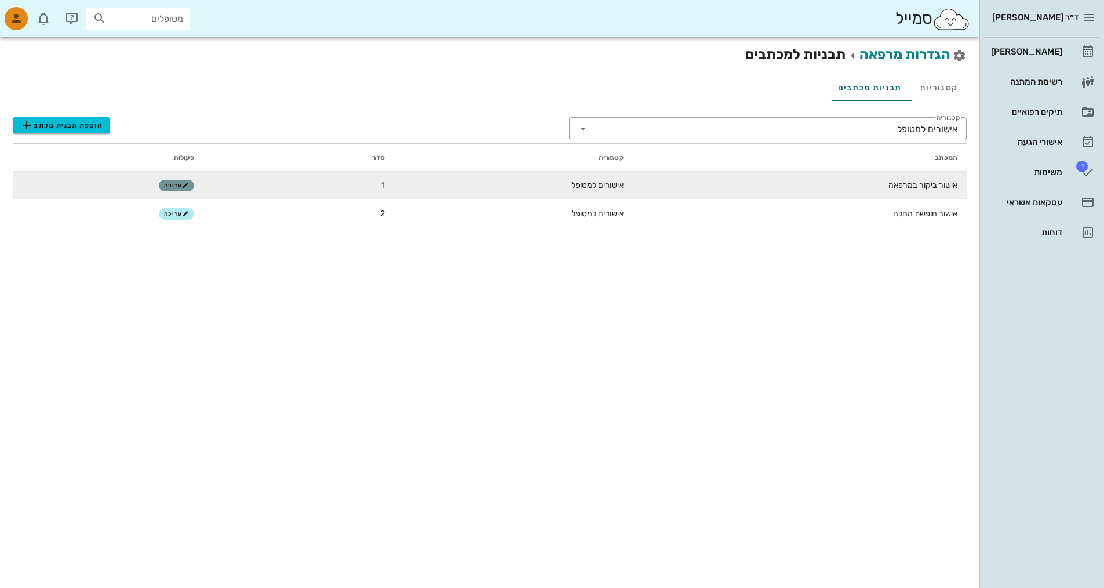
click at [176, 181] on button "עריכה" at bounding box center [176, 186] width 35 height 12
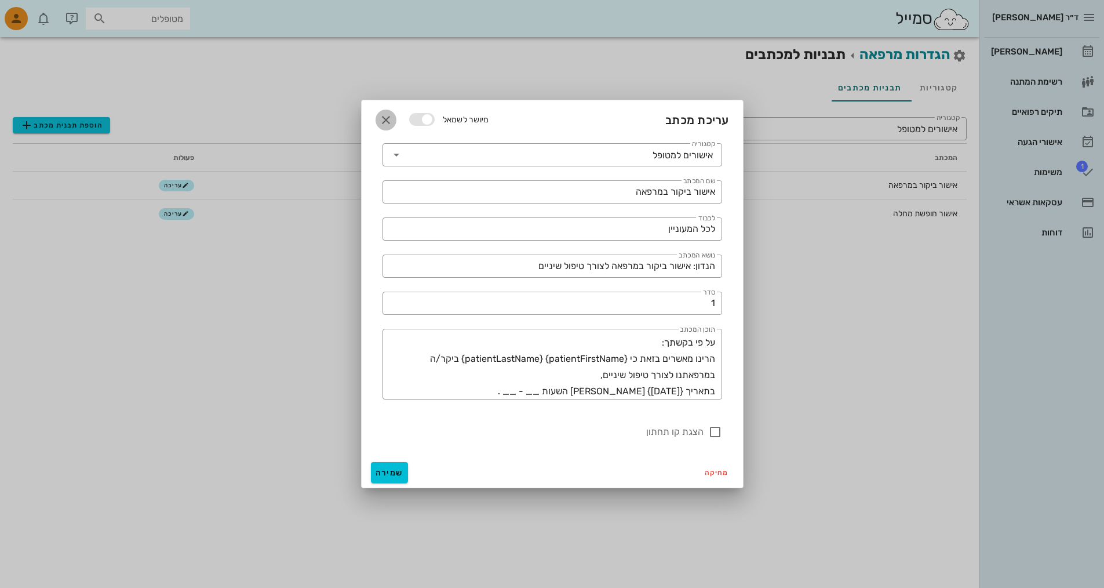
click at [383, 121] on icon "button" at bounding box center [386, 120] width 14 height 14
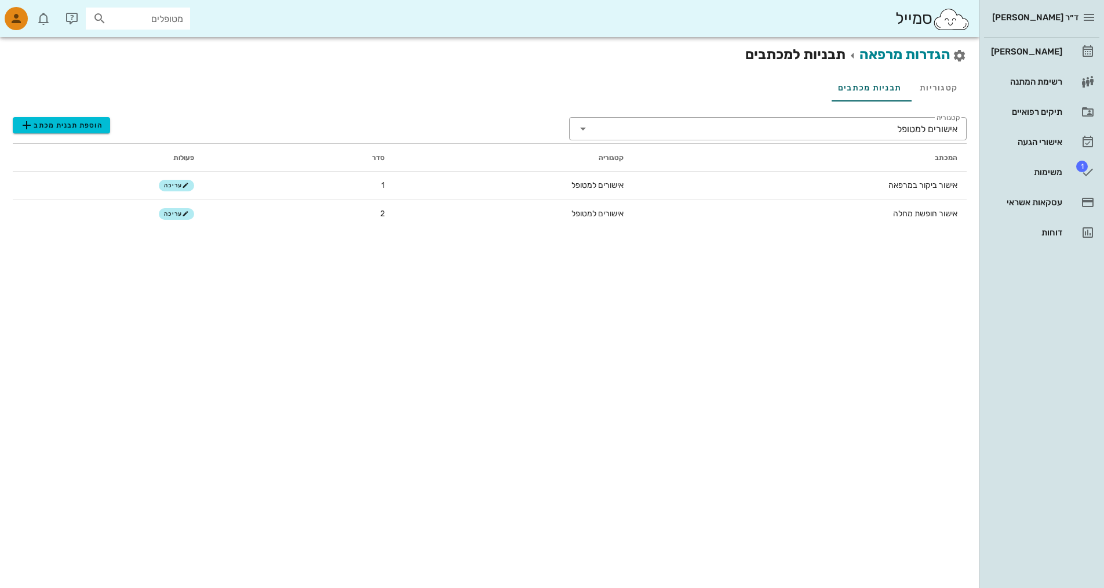
click at [955, 12] on img at bounding box center [952, 19] width 38 height 23
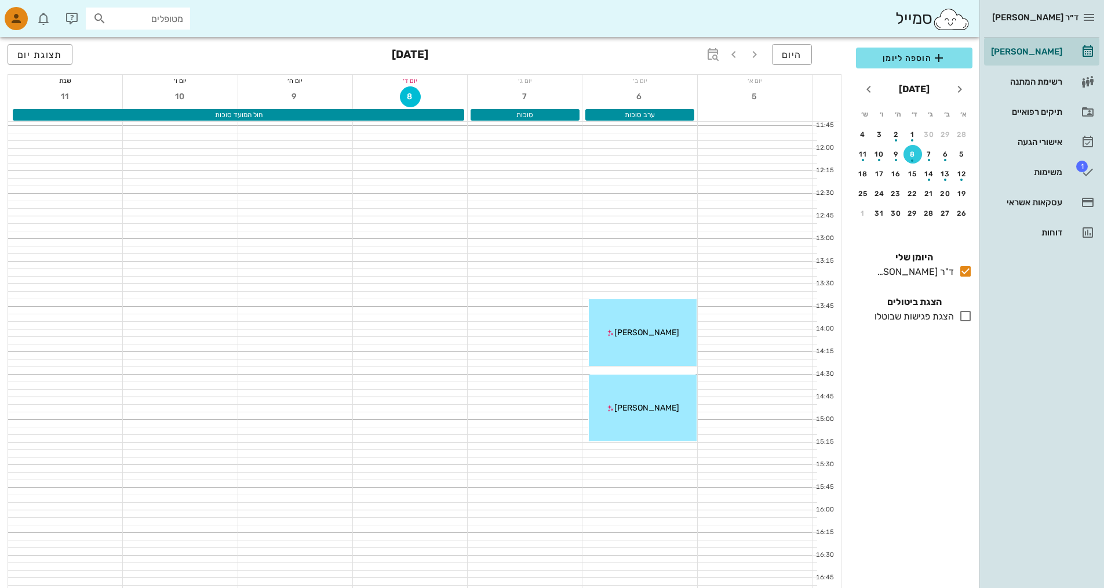
scroll to position [324, 0]
